Goal: Task Accomplishment & Management: Manage account settings

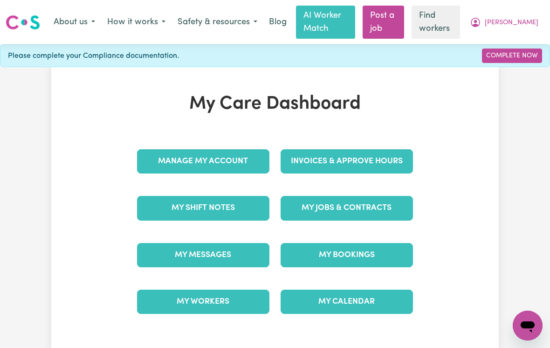
click at [365, 300] on link "My Calendar" at bounding box center [347, 302] width 132 height 24
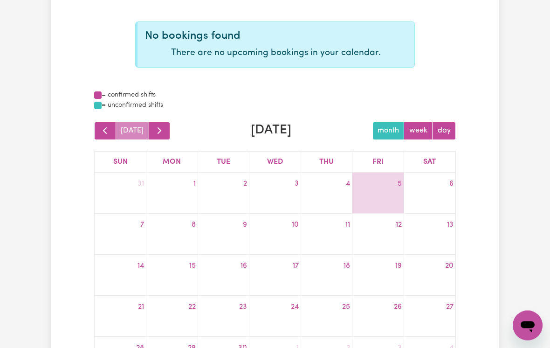
scroll to position [94, 0]
click at [336, 276] on div at bounding box center [326, 281] width 51 height 15
click at [154, 129] on span "button" at bounding box center [159, 129] width 11 height 11
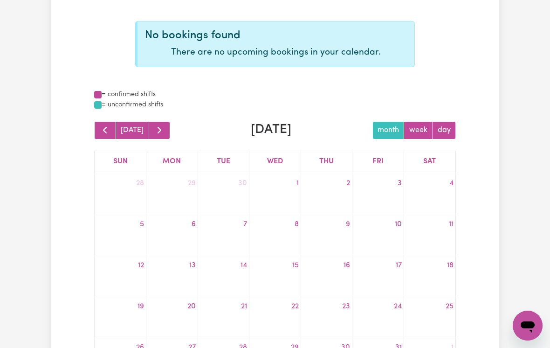
click at [104, 131] on span "button" at bounding box center [104, 129] width 11 height 11
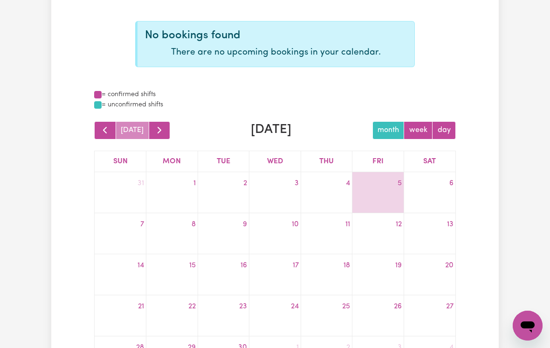
click at [456, 125] on button "day" at bounding box center [444, 130] width 24 height 18
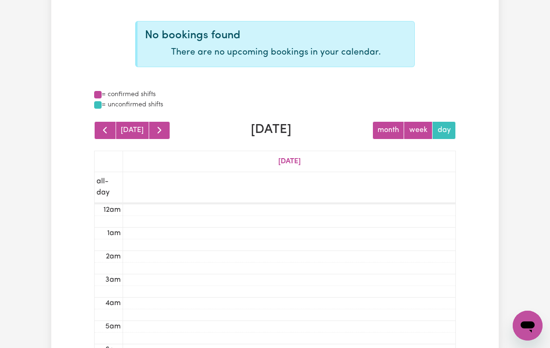
scroll to position [140, 0]
click at [425, 130] on button "week" at bounding box center [418, 130] width 29 height 18
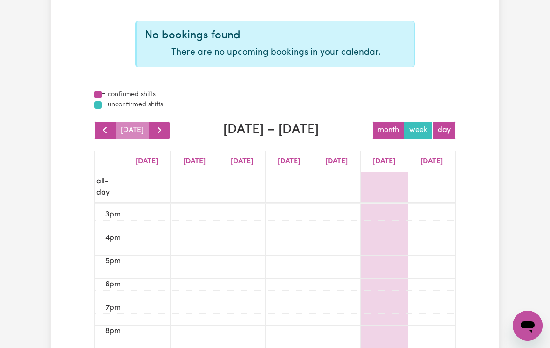
scroll to position [346, 0]
click at [154, 127] on span "button" at bounding box center [159, 129] width 11 height 11
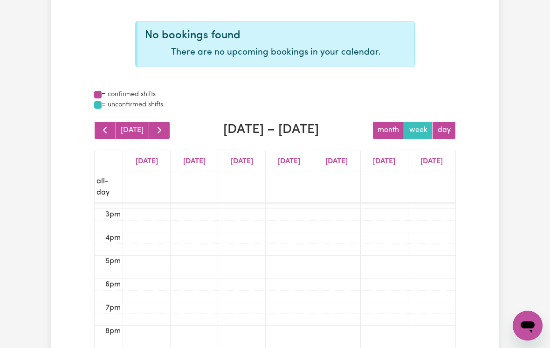
scroll to position [140, 0]
click at [157, 127] on span "button" at bounding box center [159, 129] width 11 height 11
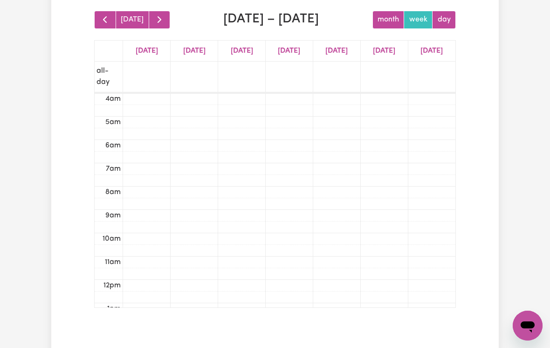
scroll to position [93, 0]
click at [356, 165] on td at bounding box center [289, 169] width 332 height 12
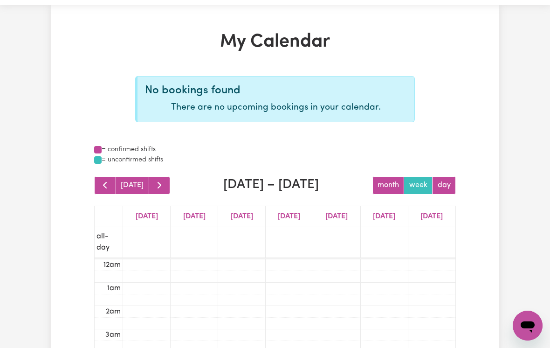
scroll to position [0, 0]
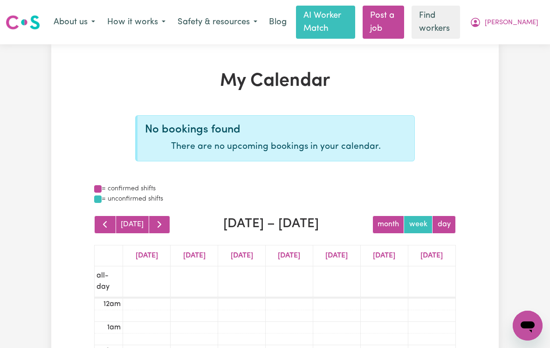
click at [528, 21] on span "[PERSON_NAME]" at bounding box center [512, 23] width 54 height 10
click at [504, 41] on link "My Dashboard" at bounding box center [507, 42] width 74 height 18
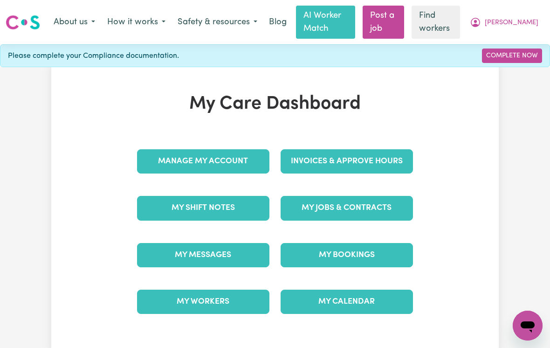
click at [361, 214] on link "My Jobs & Contracts" at bounding box center [347, 208] width 132 height 24
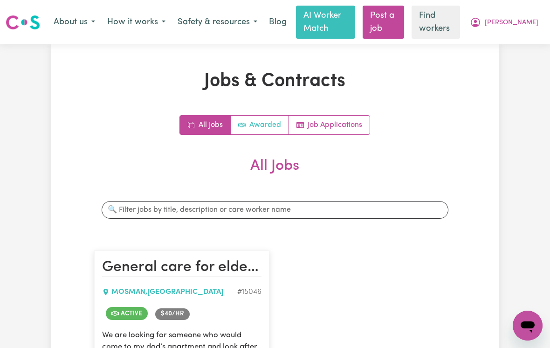
click at [264, 129] on link "Awarded" at bounding box center [260, 125] width 58 height 19
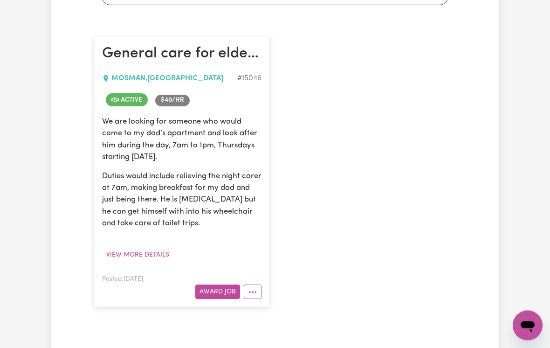
scroll to position [214, 0]
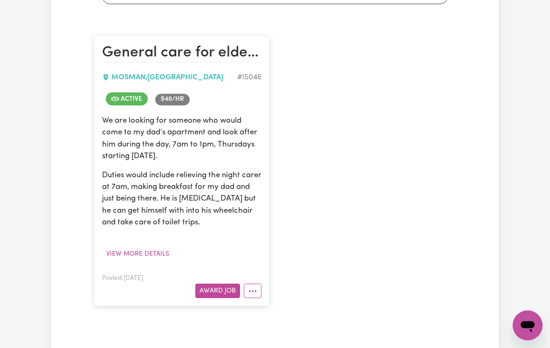
click at [211, 292] on button "Award Job" at bounding box center [217, 291] width 45 height 14
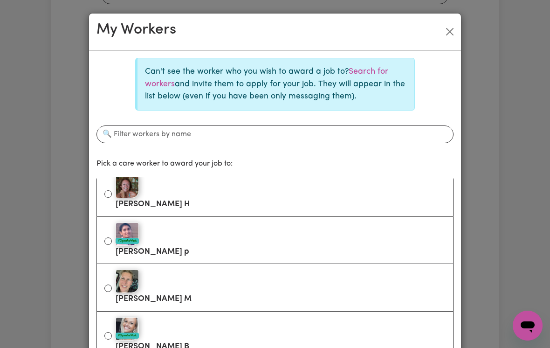
scroll to position [7, 0]
click at [451, 31] on button "Close" at bounding box center [450, 31] width 15 height 15
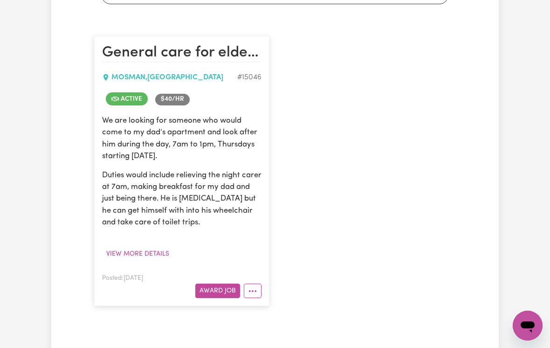
click at [207, 291] on button "Award Job" at bounding box center [217, 291] width 45 height 14
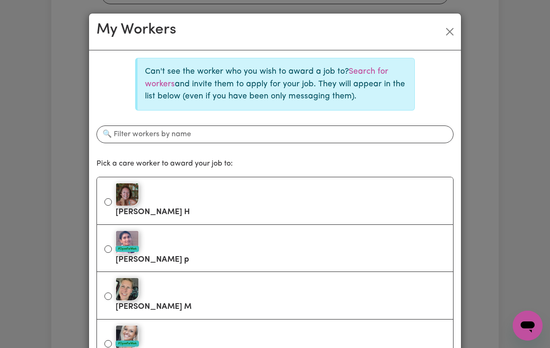
click at [106, 294] on input "[PERSON_NAME]" at bounding box center [107, 295] width 7 height 7
radio input "true"
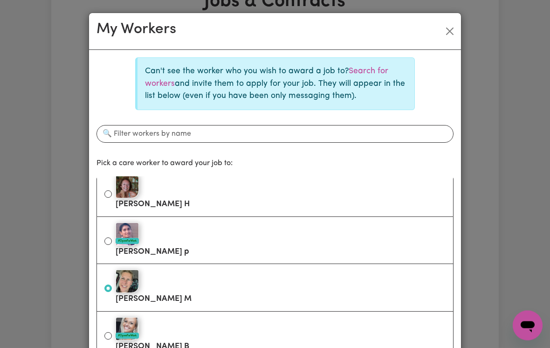
scroll to position [77, 0]
click at [449, 35] on button "Close" at bounding box center [450, 31] width 15 height 15
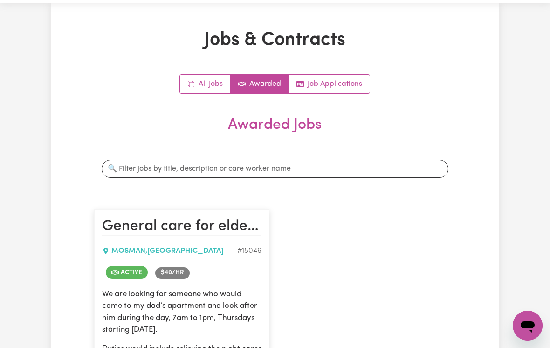
scroll to position [31, 0]
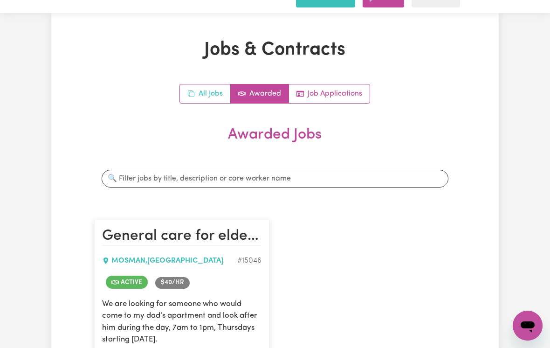
click at [203, 98] on link "All Jobs" at bounding box center [205, 93] width 51 height 19
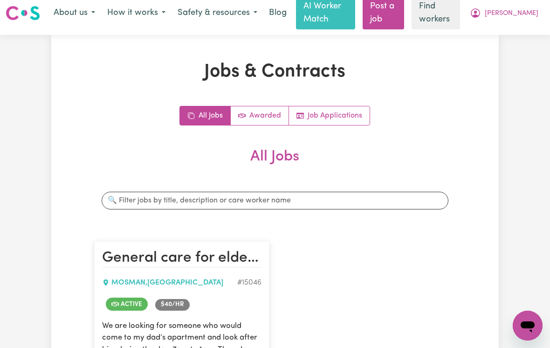
scroll to position [0, 0]
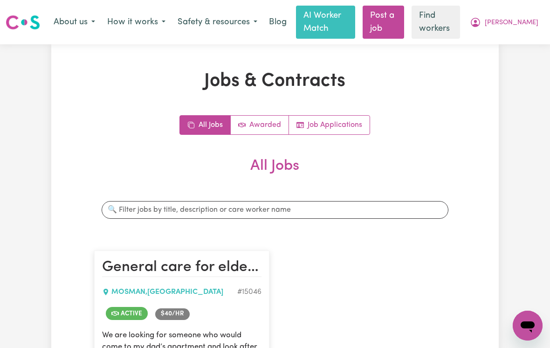
click at [252, 116] on link "Awarded" at bounding box center [260, 125] width 58 height 19
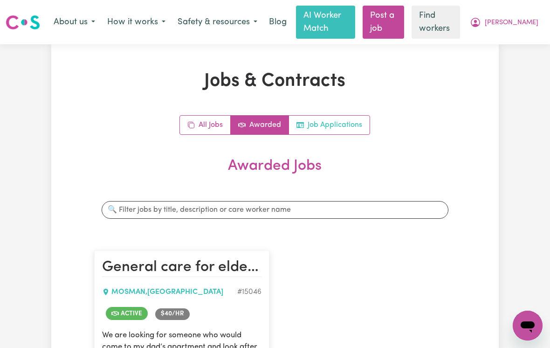
click at [356, 127] on link "Job Applications" at bounding box center [329, 125] width 81 height 19
